Goal: Transaction & Acquisition: Subscribe to service/newsletter

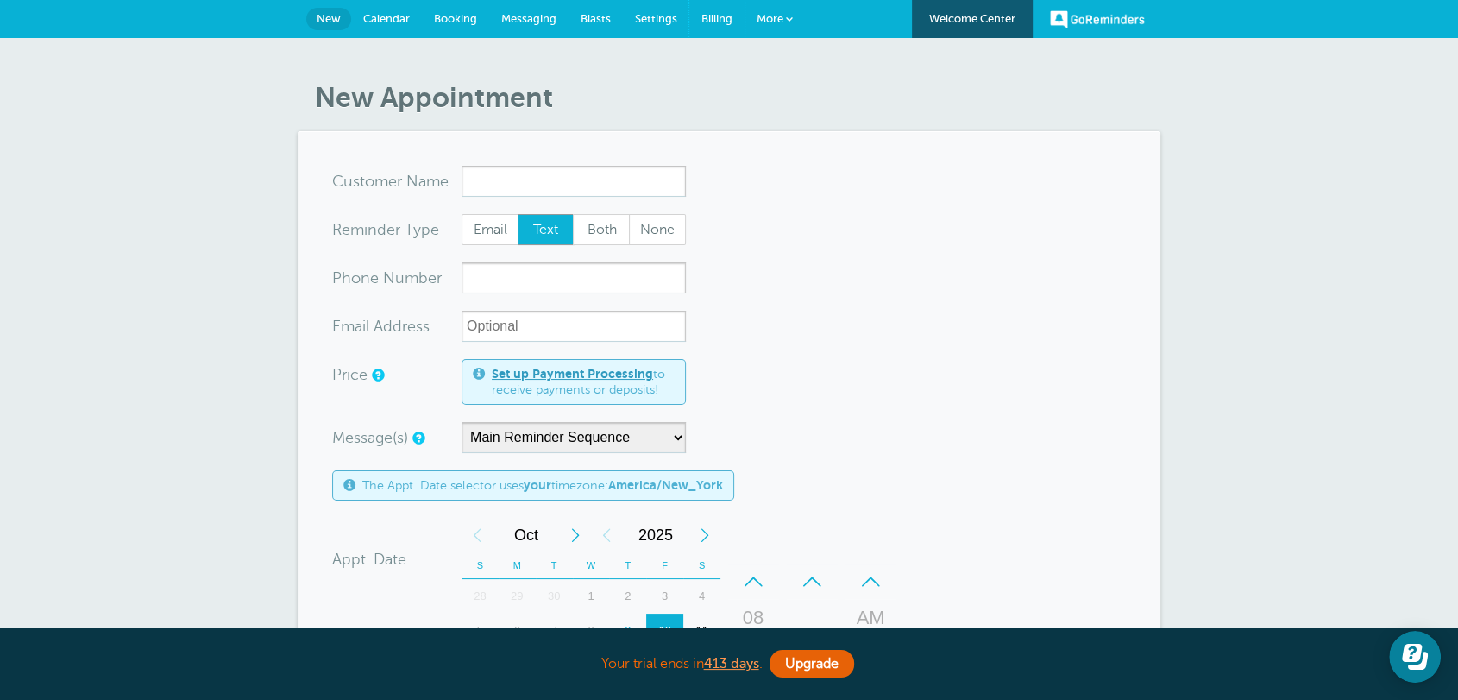
drag, startPoint x: 702, startPoint y: 21, endPoint x: 835, endPoint y: 110, distance: 159.7
click at [702, 21] on span "Billing" at bounding box center [717, 18] width 31 height 13
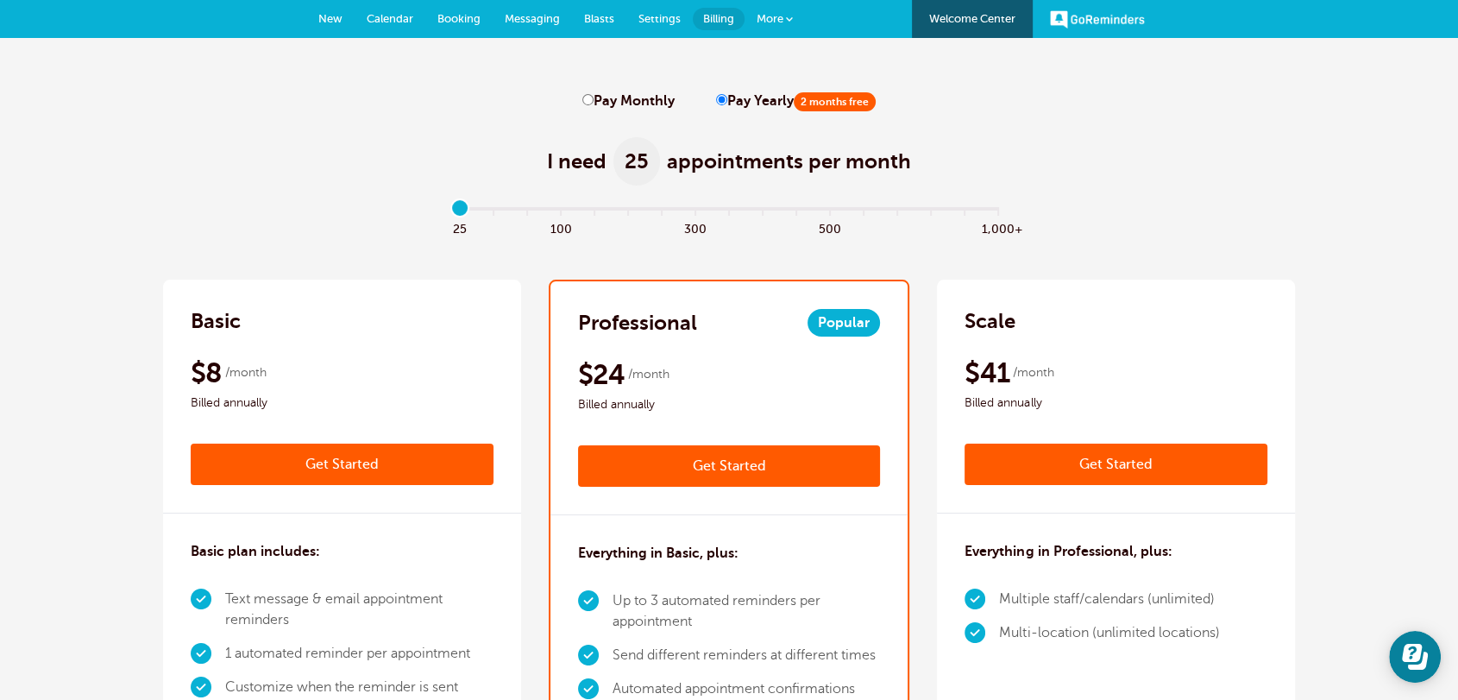
click at [332, 10] on link "New" at bounding box center [330, 19] width 48 height 38
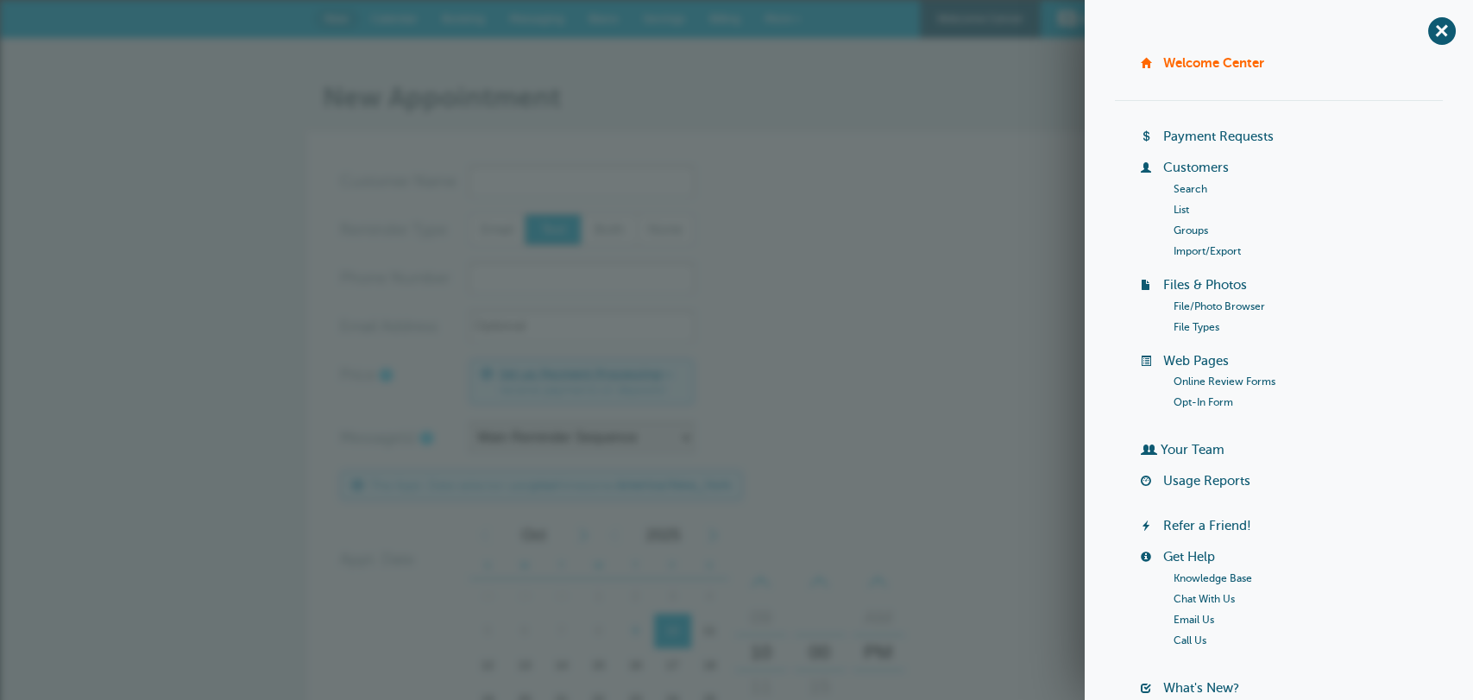
click at [829, 186] on form "You are creating a new customer. To use an existing customer select one from th…" at bounding box center [737, 640] width 794 height 948
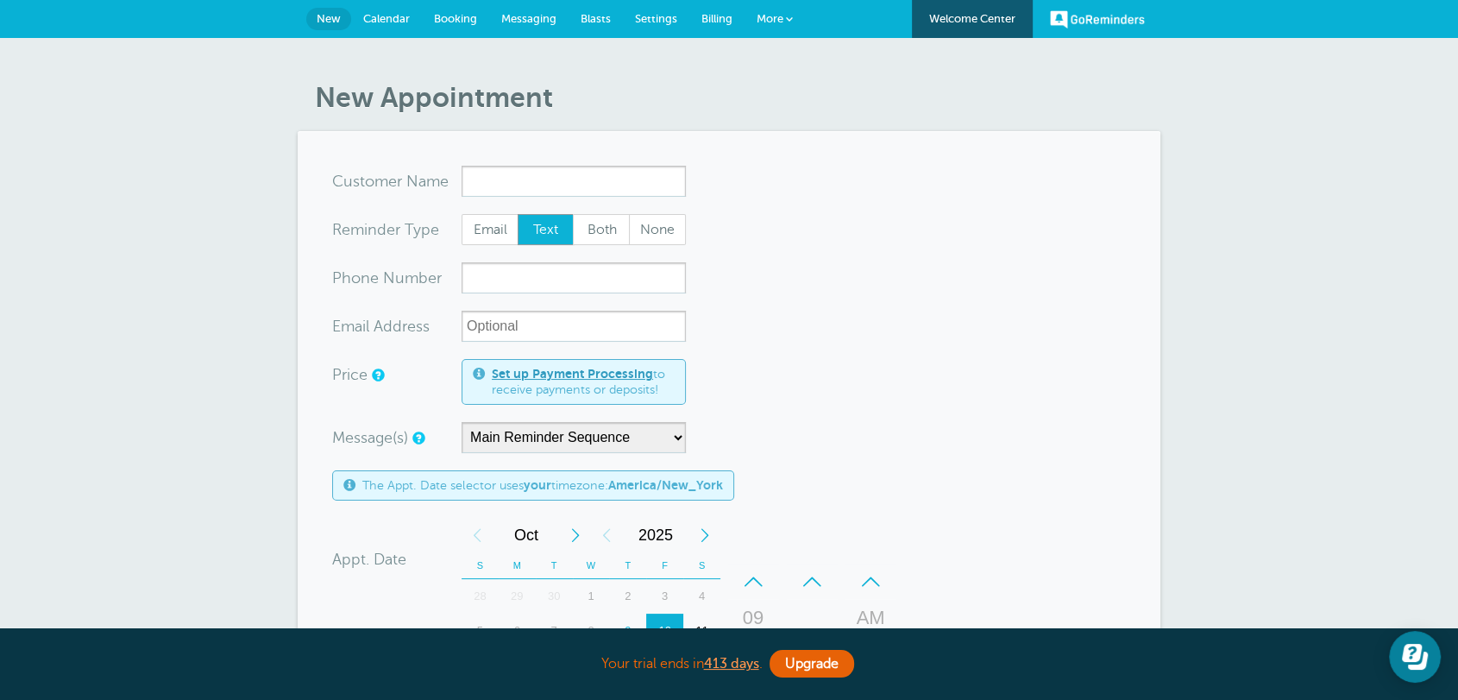
click at [768, 17] on span "More" at bounding box center [770, 18] width 27 height 13
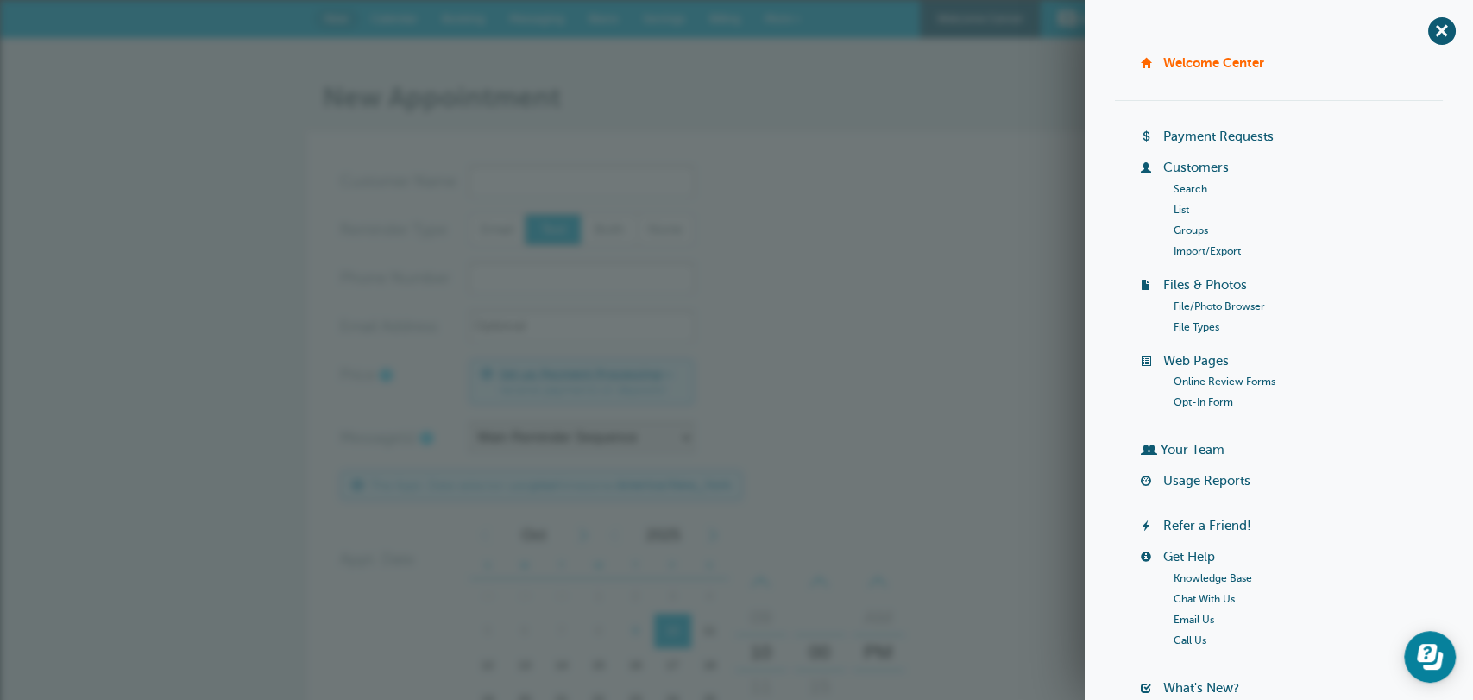
click at [1187, 454] on link "Your Team" at bounding box center [1193, 450] width 64 height 14
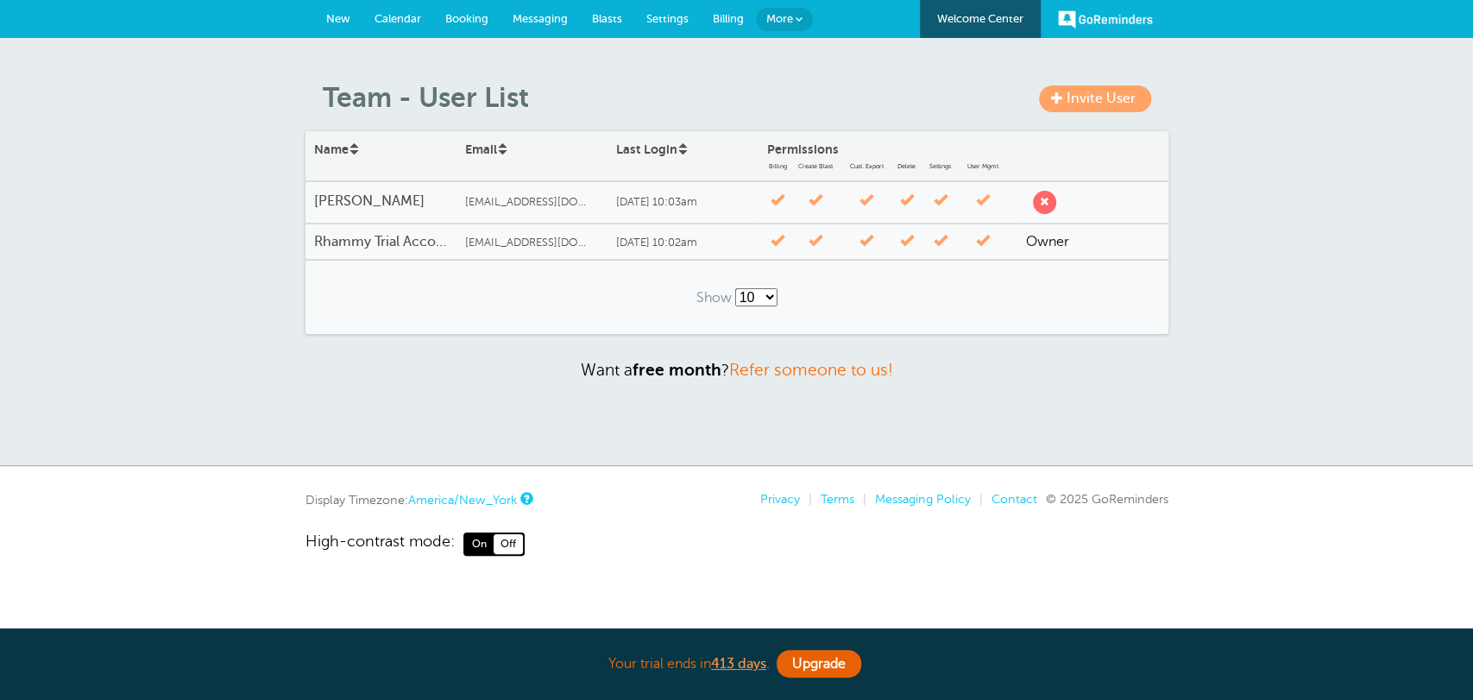
click at [1069, 100] on span "Invite User" at bounding box center [1101, 99] width 69 height 16
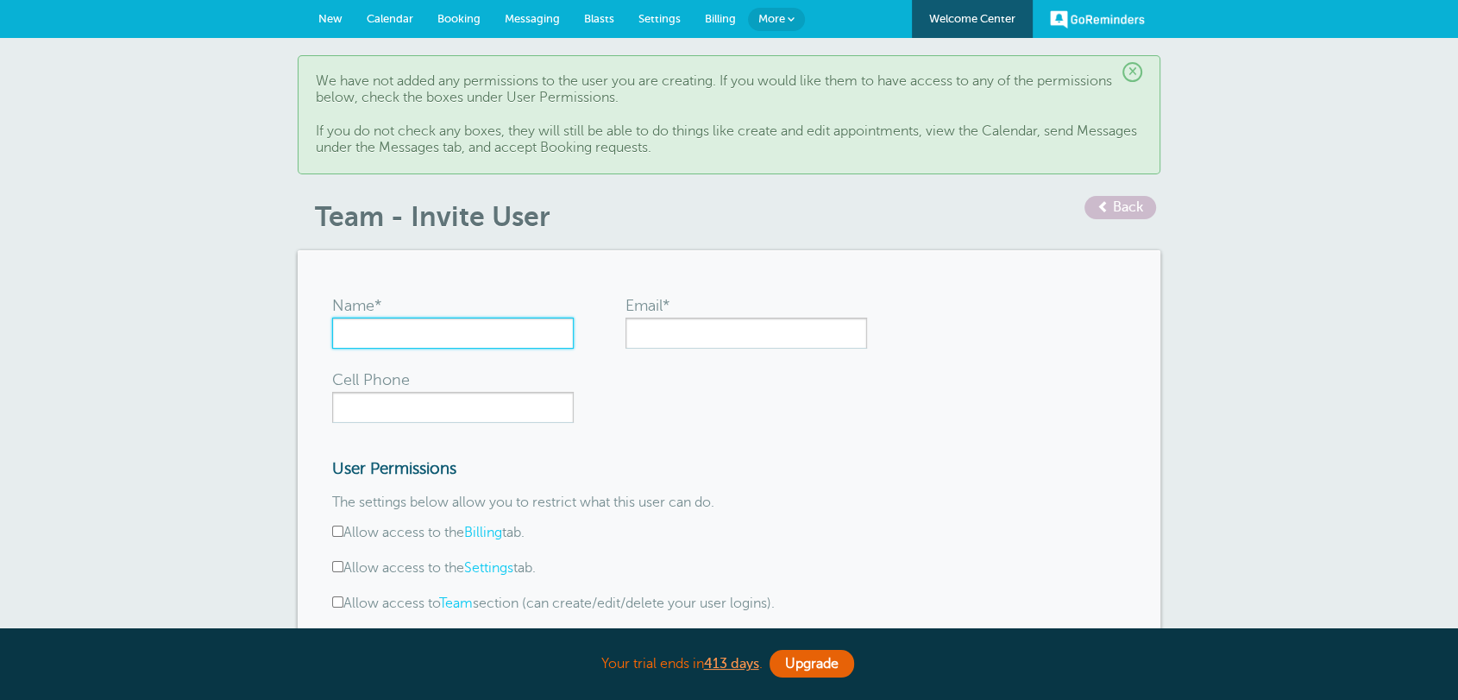
click at [387, 328] on input "Name*" at bounding box center [453, 333] width 242 height 31
click at [791, 22] on span at bounding box center [791, 19] width 7 height 7
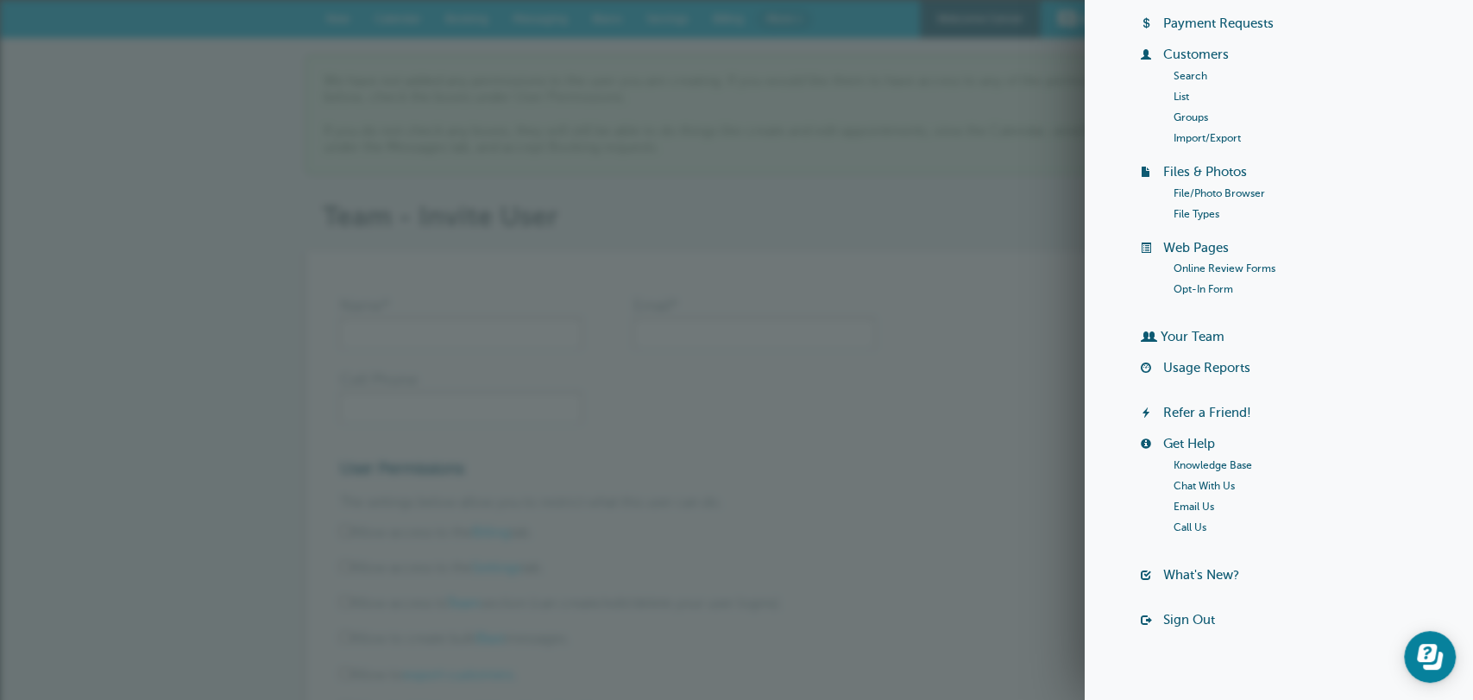
scroll to position [134, 0]
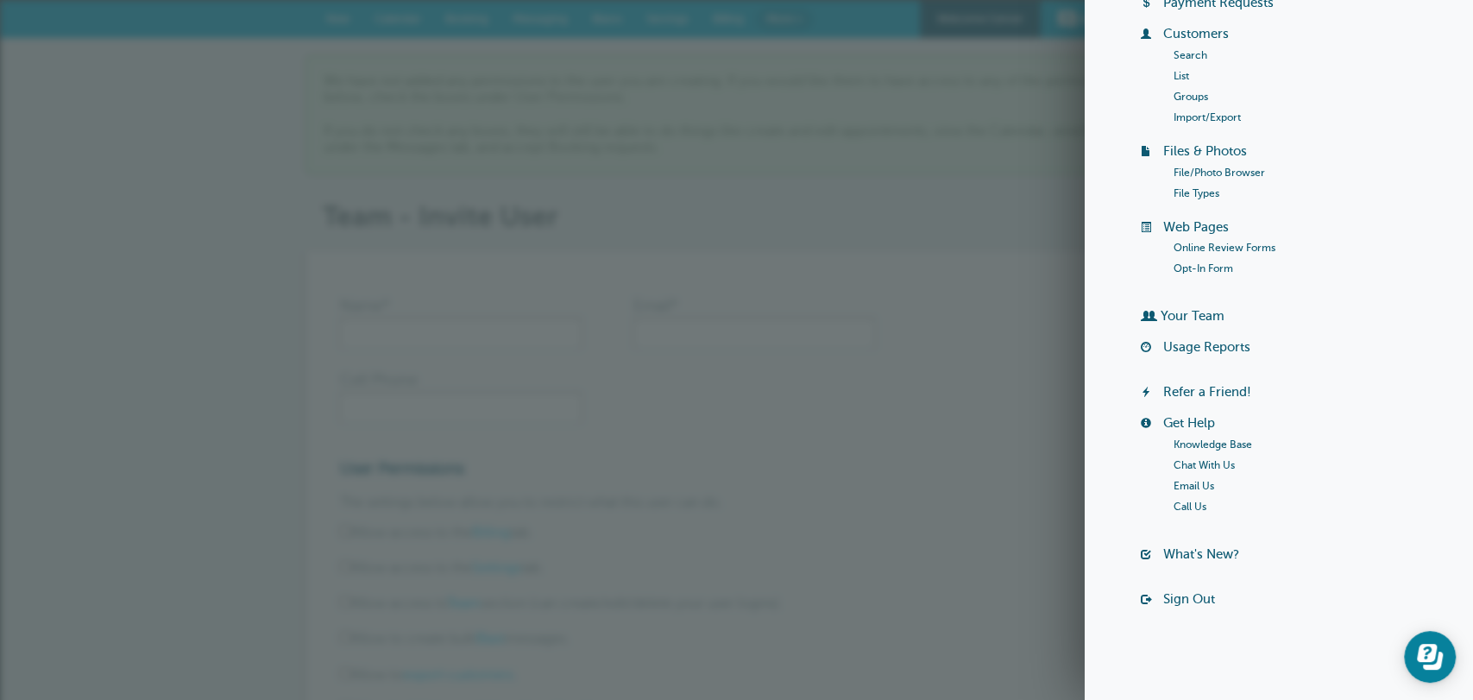
click at [1197, 318] on link "Your Team" at bounding box center [1193, 316] width 64 height 14
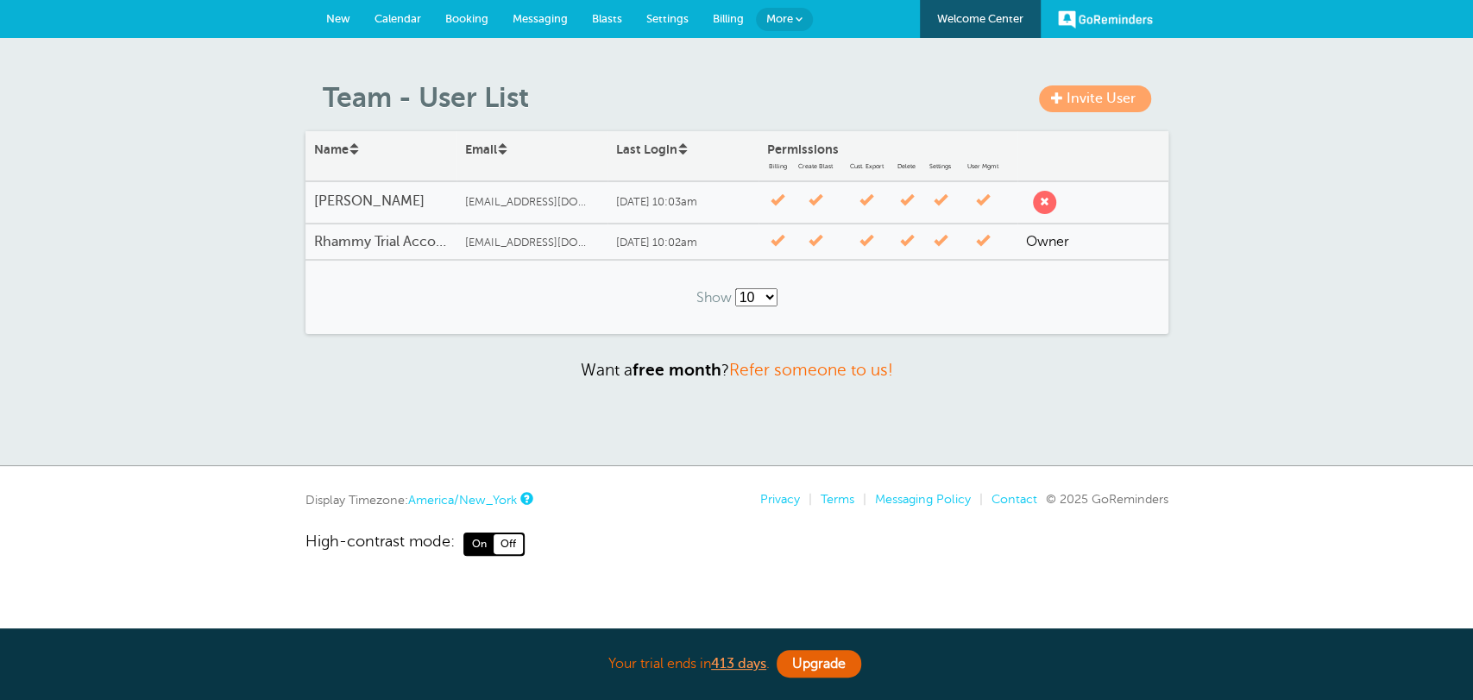
click at [1125, 114] on article "Invite User Team - User List Name Email Last Login Permissions Billing Create B…" at bounding box center [736, 207] width 863 height 253
click at [1116, 106] on link "Invite User" at bounding box center [1095, 98] width 112 height 27
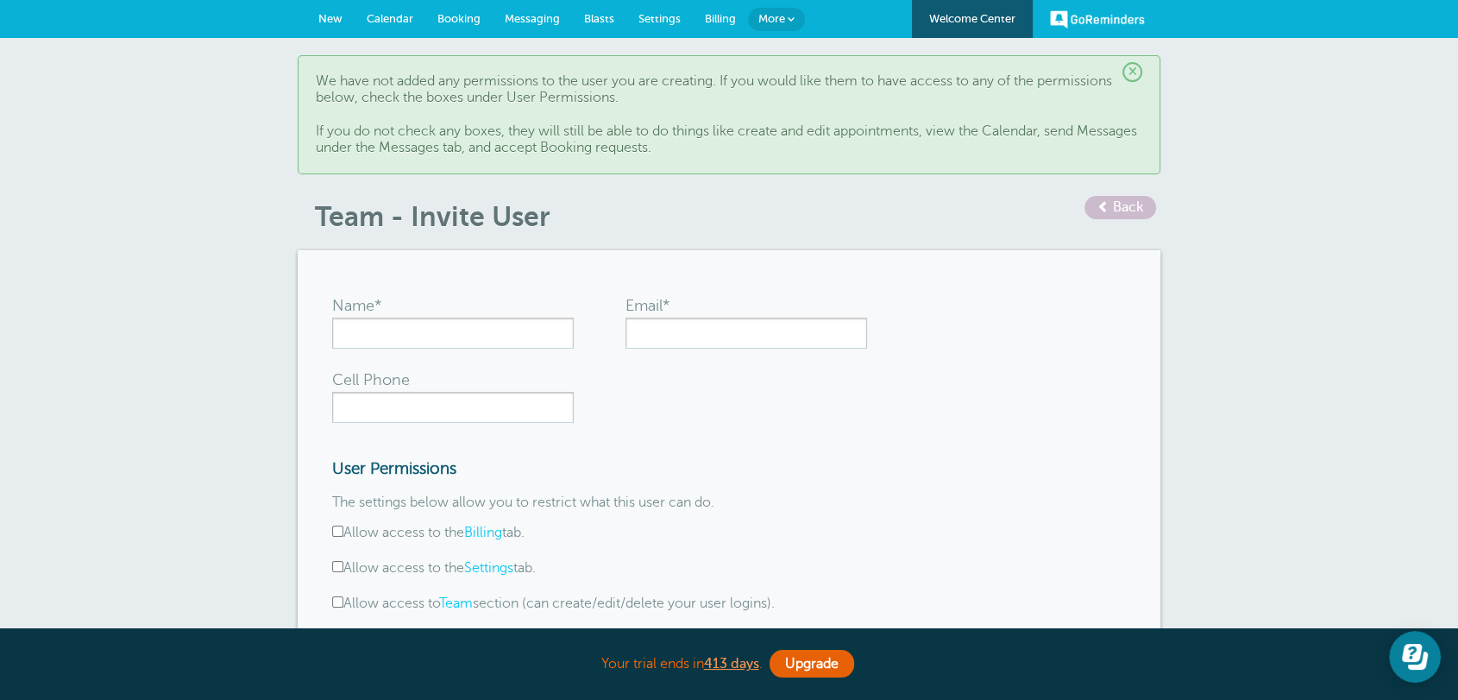
click at [328, 16] on span "New" at bounding box center [330, 18] width 24 height 13
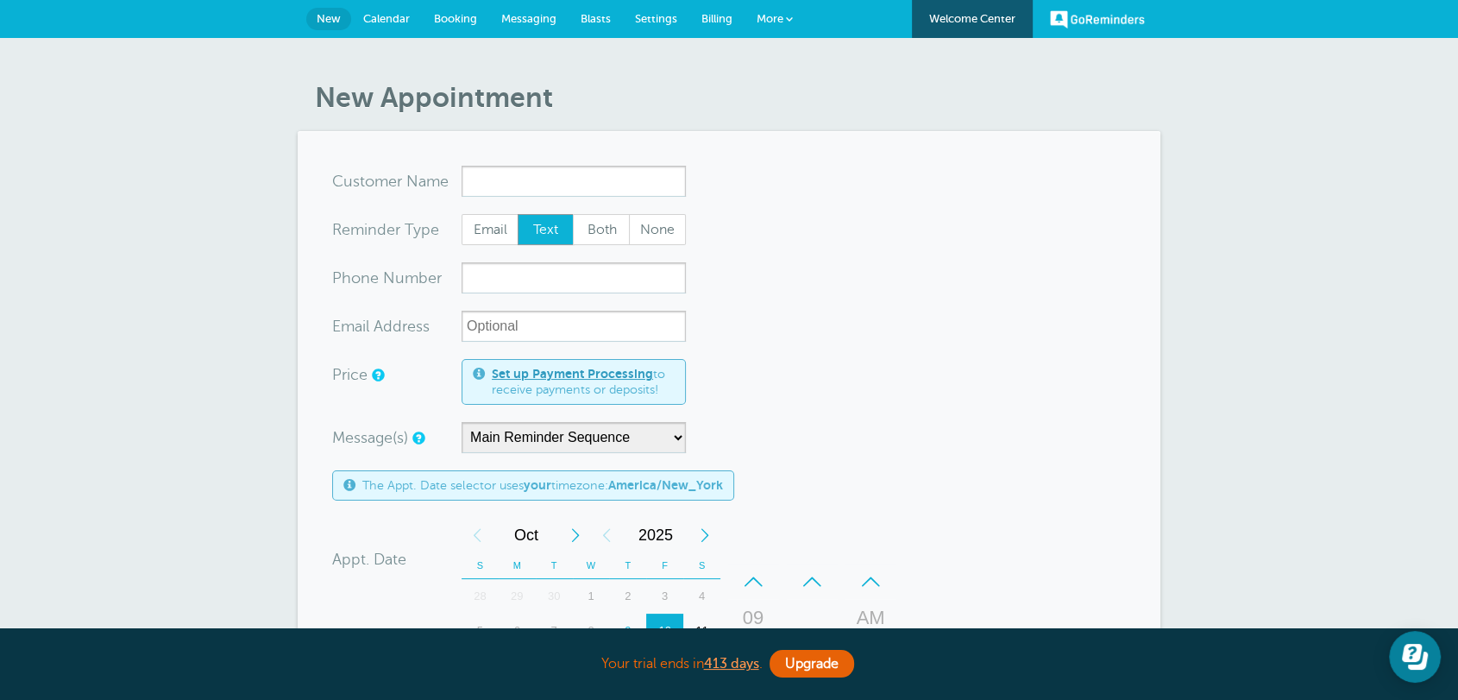
click at [702, 12] on span "Billing" at bounding box center [717, 18] width 31 height 13
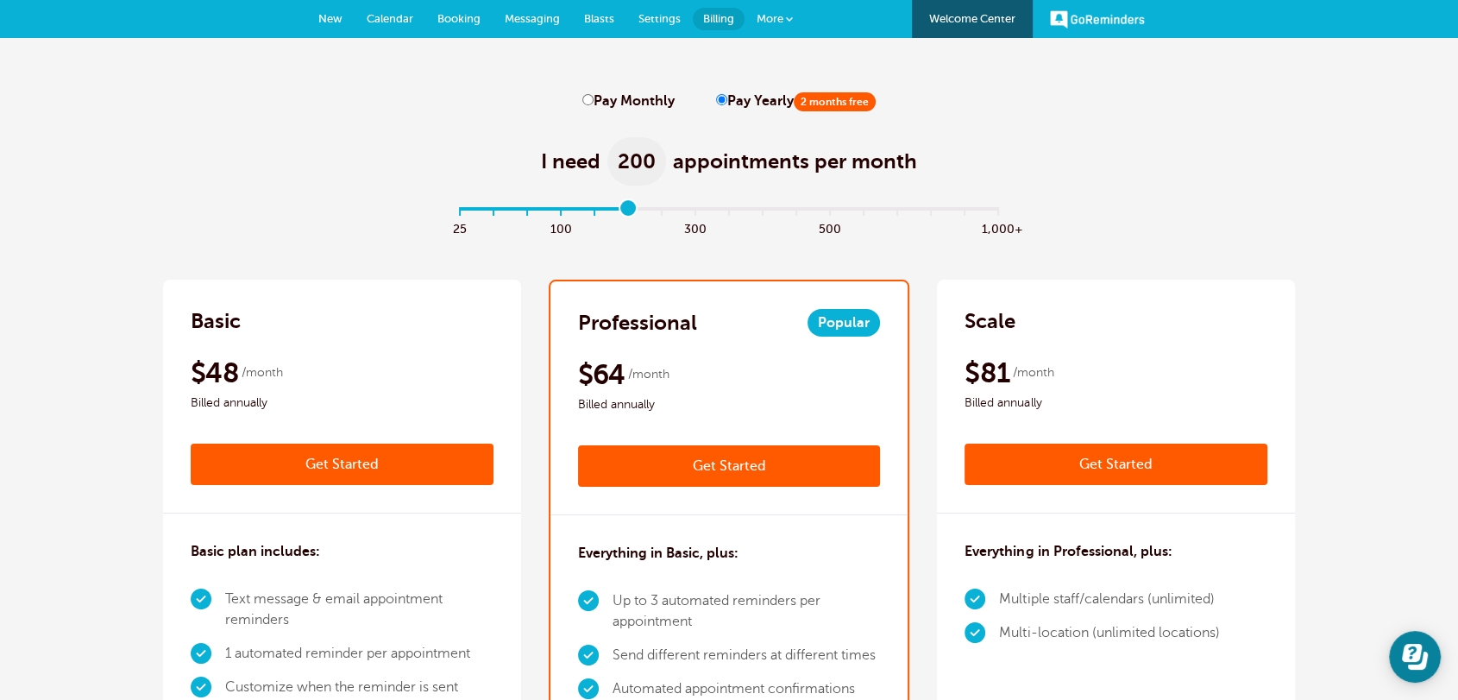
drag, startPoint x: 453, startPoint y: 209, endPoint x: 624, endPoint y: 216, distance: 171.0
click at [624, 214] on input "range" at bounding box center [729, 212] width 558 height 3
drag, startPoint x: 635, startPoint y: 207, endPoint x: 381, endPoint y: 205, distance: 254.6
click at [450, 211] on input "range" at bounding box center [729, 212] width 558 height 3
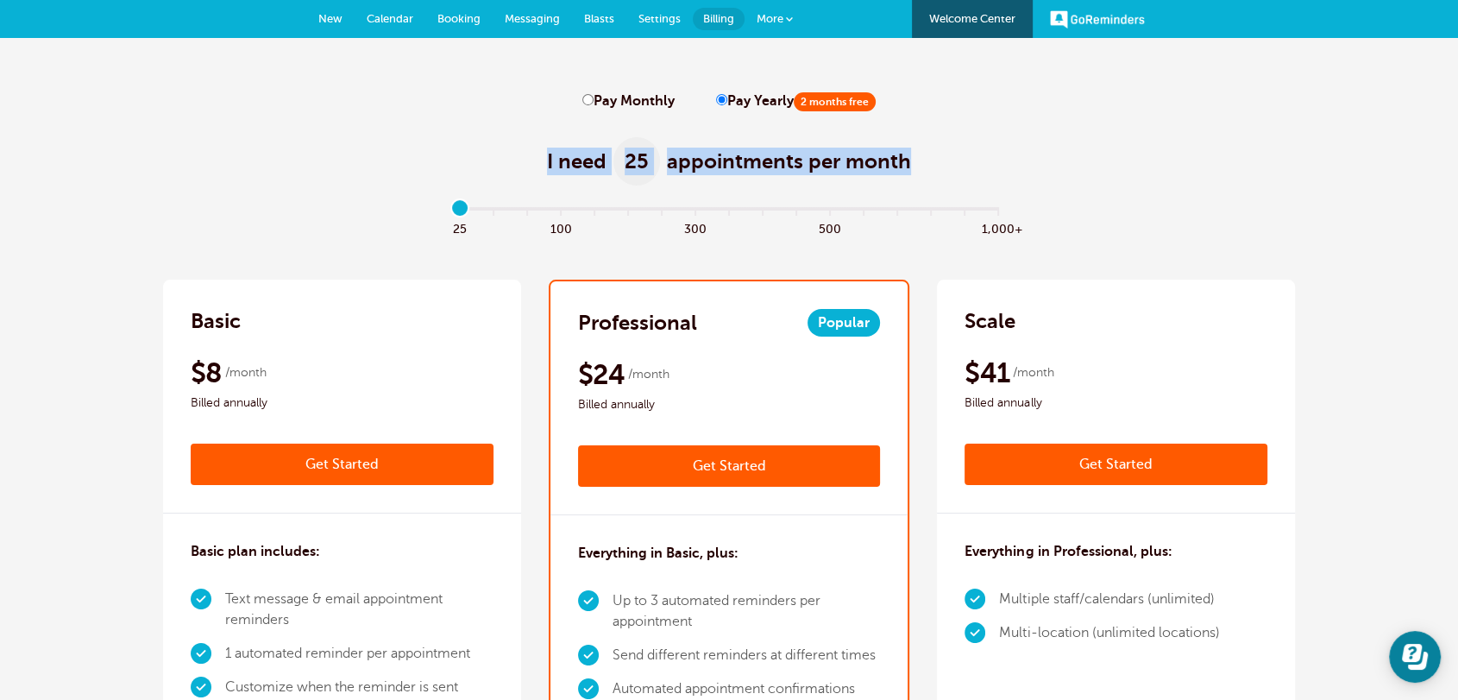
drag, startPoint x: 538, startPoint y: 163, endPoint x: 934, endPoint y: 161, distance: 396.1
click at [934, 161] on div "I need 25 appointments per month" at bounding box center [729, 152] width 1132 height 85
drag, startPoint x: 454, startPoint y: 210, endPoint x: 407, endPoint y: 225, distance: 49.1
click at [450, 214] on input "range" at bounding box center [729, 212] width 558 height 3
click at [329, 136] on div "I need 25 appointments per month" at bounding box center [729, 152] width 1132 height 85
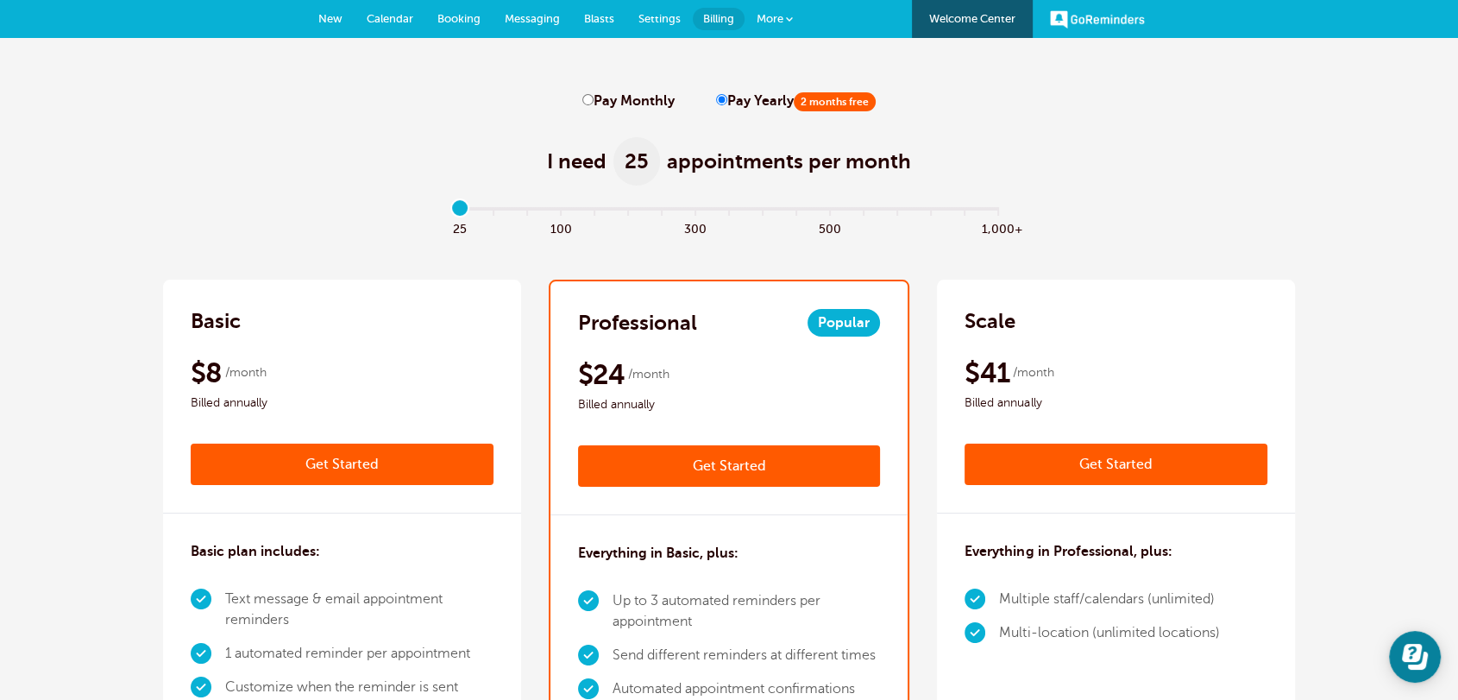
drag, startPoint x: 456, startPoint y: 210, endPoint x: 327, endPoint y: 171, distance: 134.3
click at [450, 211] on input "range" at bounding box center [729, 212] width 558 height 3
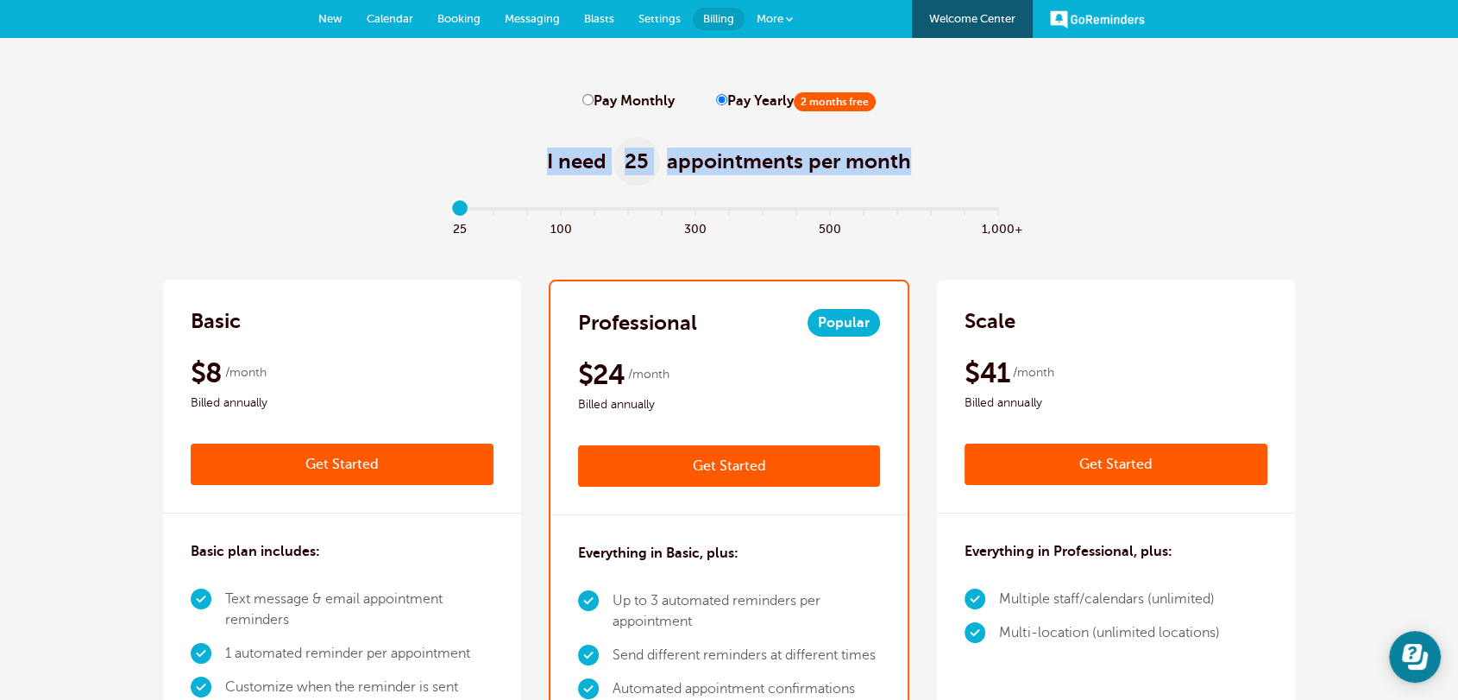
drag, startPoint x: 539, startPoint y: 162, endPoint x: 614, endPoint y: 204, distance: 86.5
click at [1050, 182] on div "I need 25 appointments per month" at bounding box center [729, 152] width 1132 height 85
drag, startPoint x: 459, startPoint y: 210, endPoint x: 621, endPoint y: 207, distance: 162.3
type input "5"
click at [621, 211] on input "range" at bounding box center [729, 212] width 558 height 3
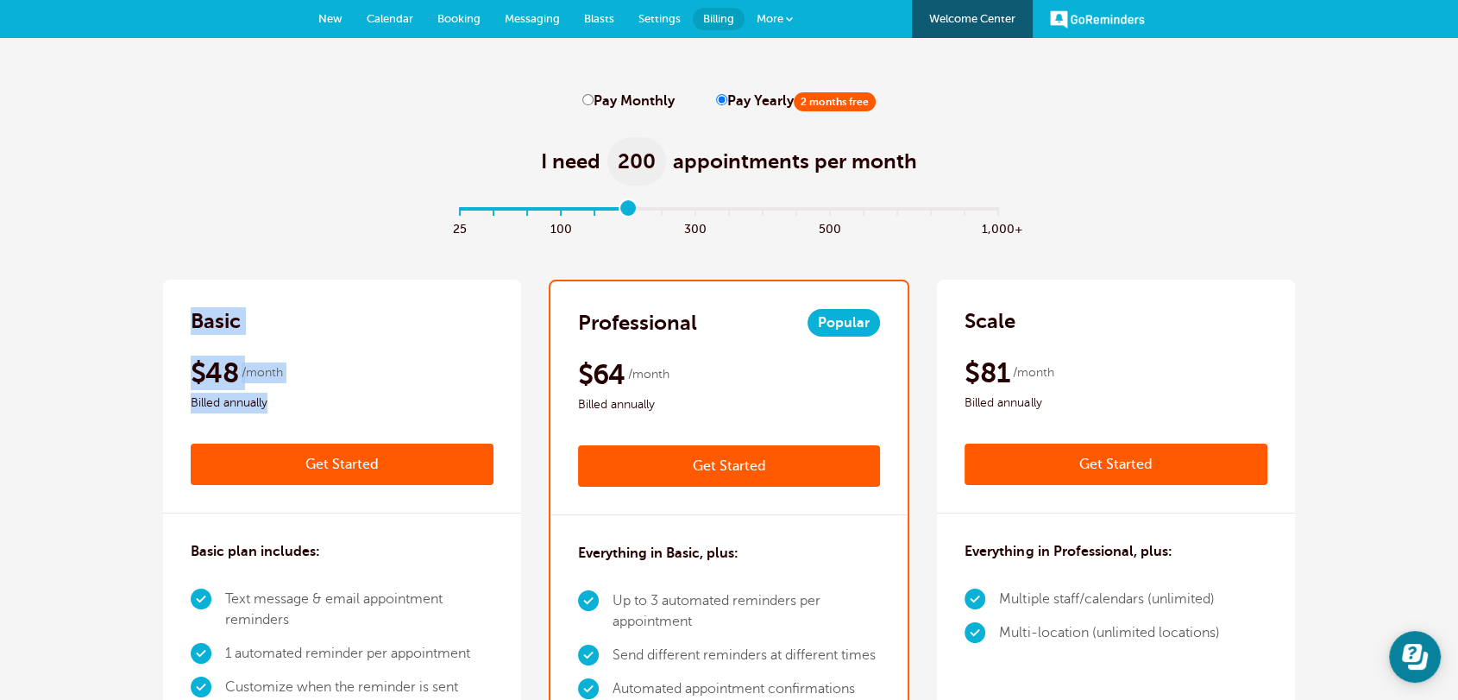
drag, startPoint x: 276, startPoint y: 406, endPoint x: 280, endPoint y: 326, distance: 80.4
click at [210, 312] on div "Basic $59 /month Get Started $48 /month Billed annually Get Started" at bounding box center [342, 397] width 358 height 234
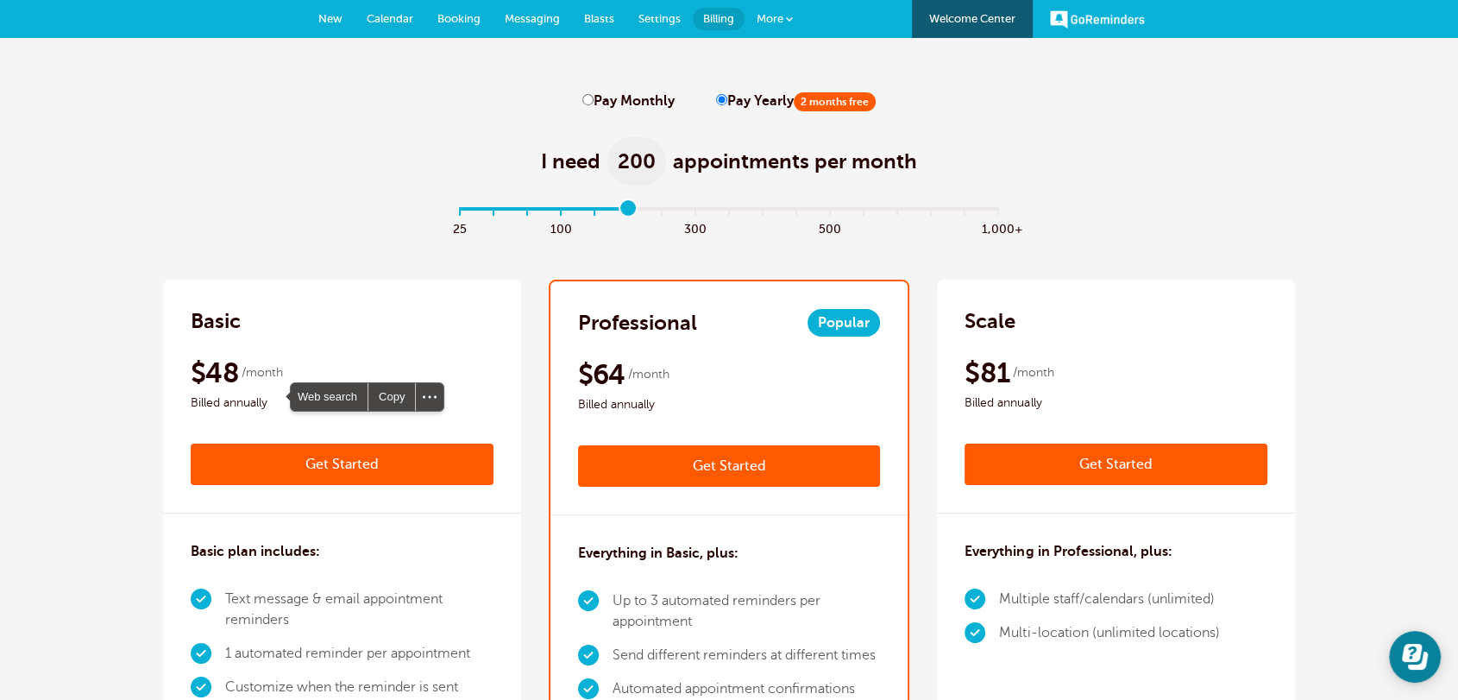
click at [587, 104] on input "Pay Monthly" at bounding box center [588, 99] width 11 height 11
radio input "true"
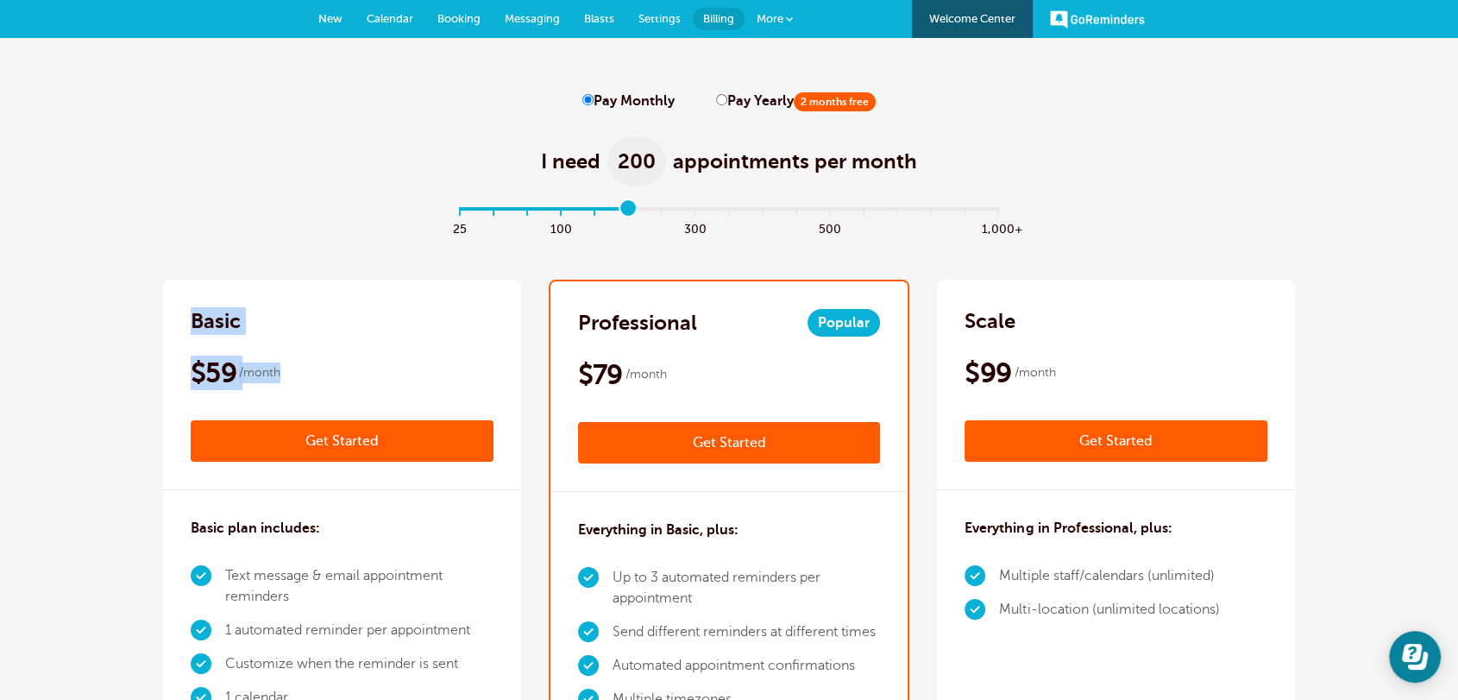
drag, startPoint x: 180, startPoint y: 368, endPoint x: 860, endPoint y: 116, distance: 725.2
click at [718, 103] on input "Pay Yearly 2 months free" at bounding box center [721, 99] width 11 height 11
radio input "true"
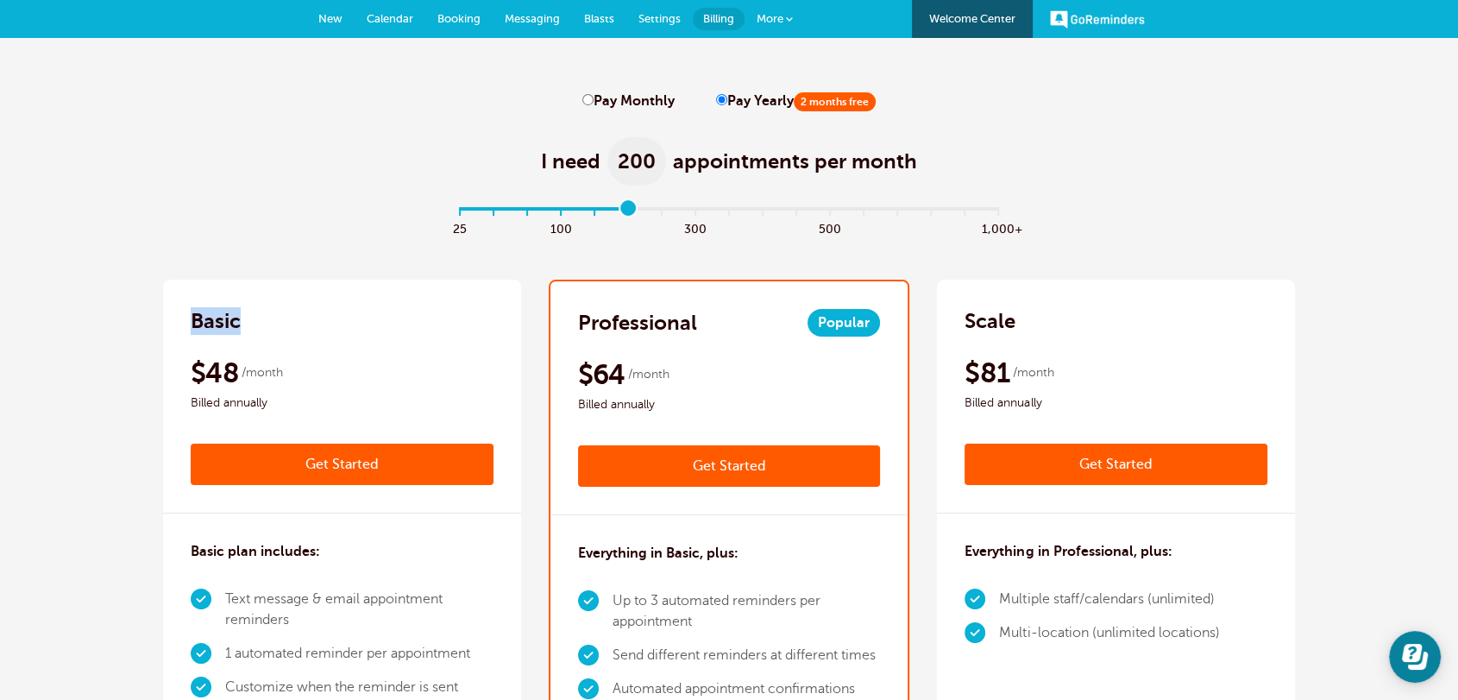
drag, startPoint x: 324, startPoint y: 338, endPoint x: 313, endPoint y: 343, distance: 11.2
click at [323, 339] on div "Basic $59 /month Get Started $48 /month Billed annually Get Started" at bounding box center [342, 397] width 358 height 234
click at [235, 384] on span "$48" at bounding box center [215, 373] width 48 height 35
drag, startPoint x: 281, startPoint y: 390, endPoint x: 261, endPoint y: 394, distance: 20.1
click at [282, 394] on div "$48 /month Billed annually" at bounding box center [342, 385] width 303 height 58
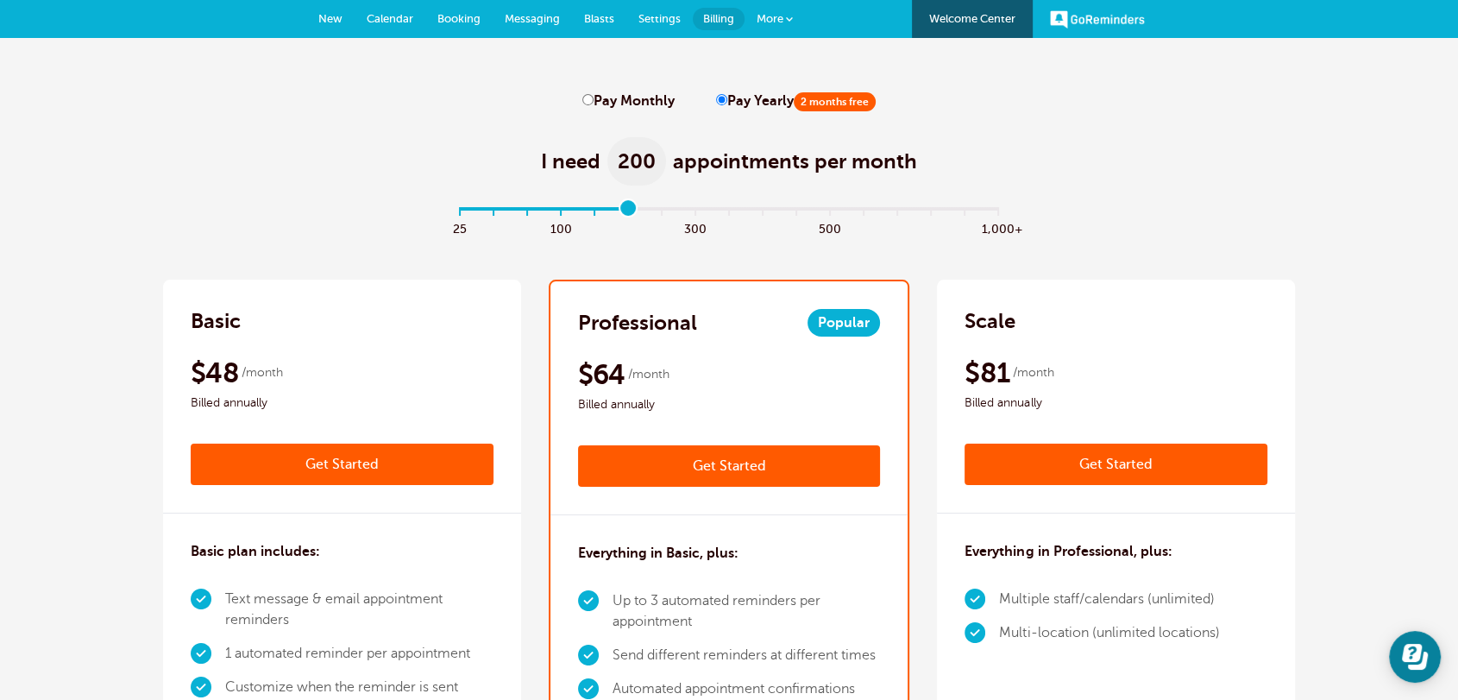
click at [260, 394] on span "Billed annually" at bounding box center [342, 403] width 303 height 21
drag, startPoint x: 255, startPoint y: 400, endPoint x: 191, endPoint y: 328, distance: 97.2
click at [191, 328] on div "Basic $59 /month Get Started $48 /month Billed annually Get Started" at bounding box center [342, 397] width 358 height 234
click at [198, 153] on div "I need 200 appointments per month" at bounding box center [729, 152] width 1132 height 85
type input "5"
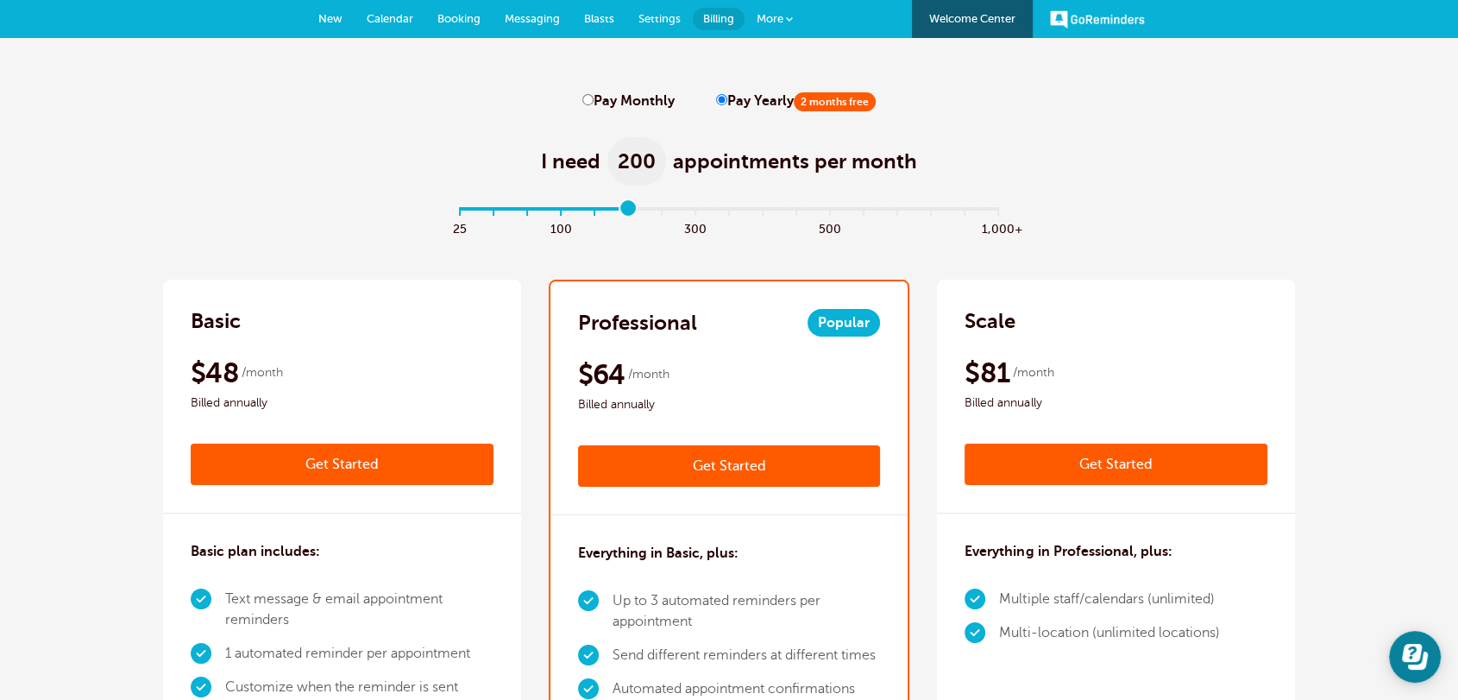
click at [631, 211] on input "range" at bounding box center [729, 212] width 558 height 3
click at [588, 100] on input "Pay Monthly" at bounding box center [588, 99] width 11 height 11
radio input "true"
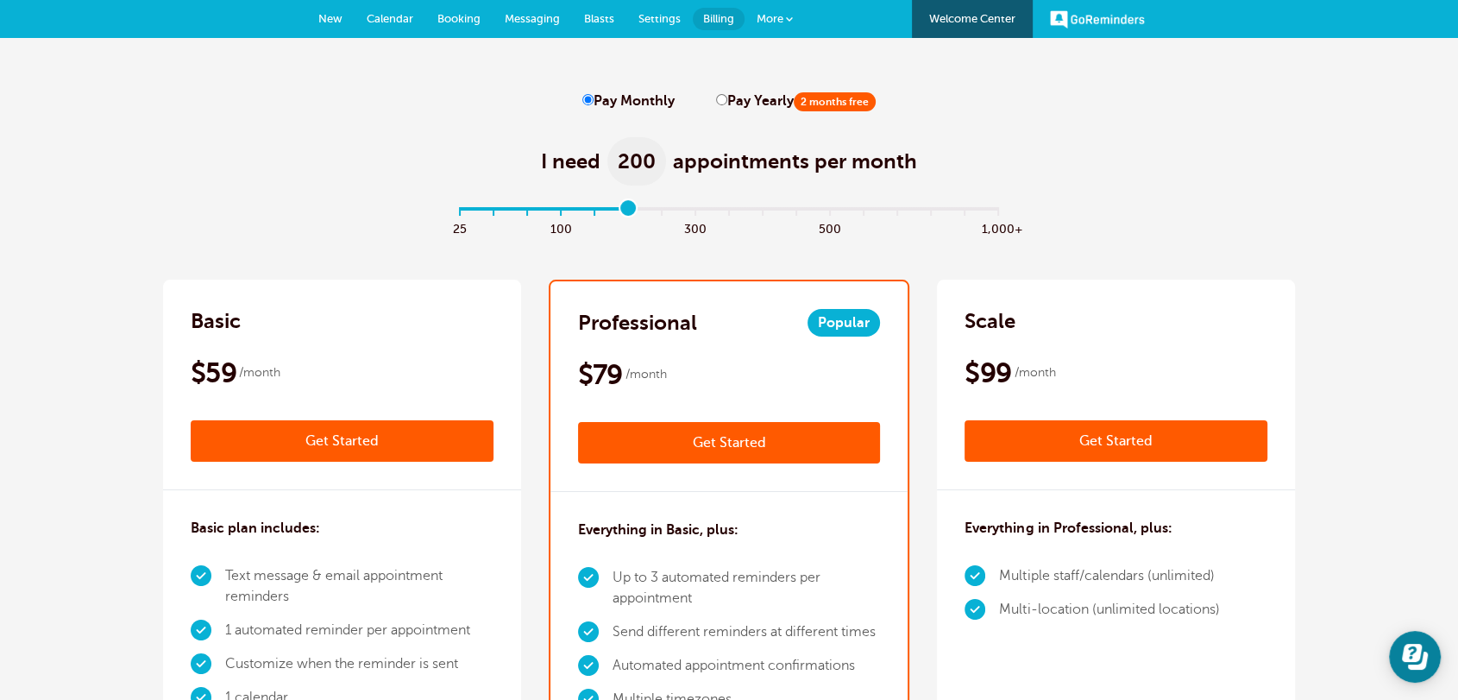
click at [721, 100] on input "Pay Yearly 2 months free" at bounding box center [721, 99] width 11 height 11
radio input "true"
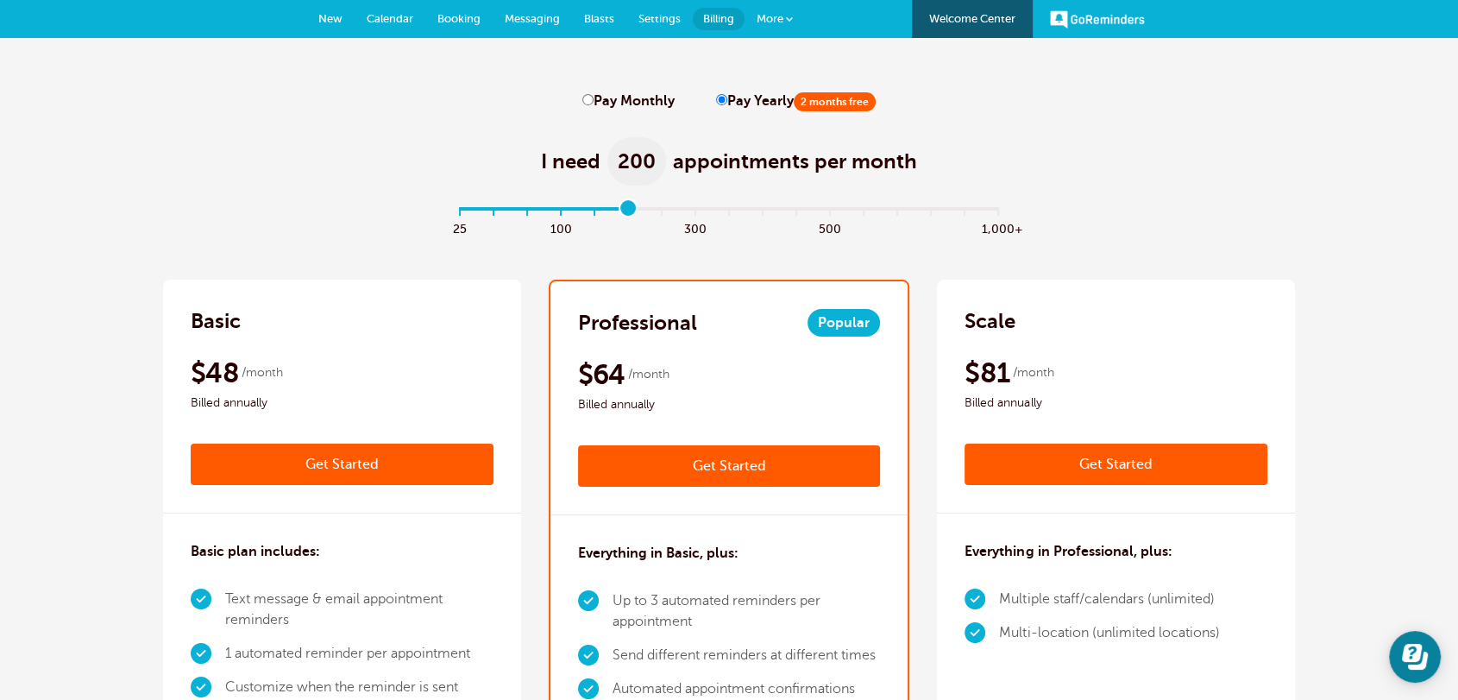
drag, startPoint x: 622, startPoint y: 205, endPoint x: 641, endPoint y: 216, distance: 22.1
click at [641, 214] on input "range" at bounding box center [729, 212] width 558 height 3
type input "5"
drag, startPoint x: 627, startPoint y: 209, endPoint x: 973, endPoint y: 324, distance: 363.8
click at [619, 214] on input "range" at bounding box center [729, 212] width 558 height 3
